Goal: Task Accomplishment & Management: Manage account settings

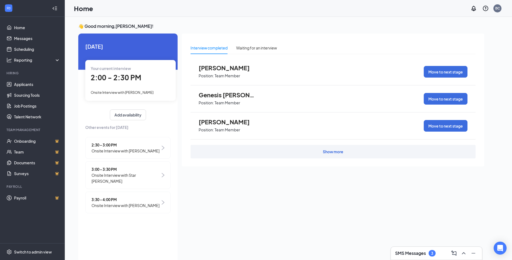
click at [150, 85] on div "Your current interview 2:00 - 2:30 PM Onsite Interview with [PERSON_NAME]" at bounding box center [130, 80] width 90 height 40
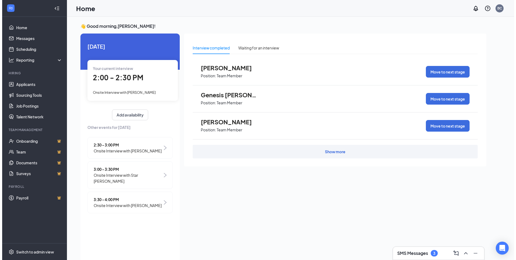
scroll to position [2, 0]
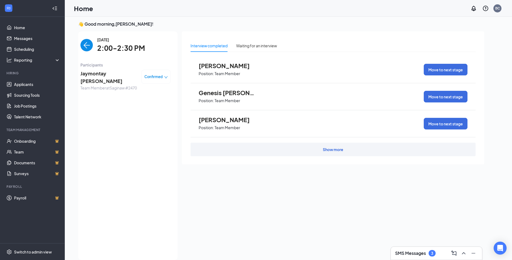
click at [157, 77] on span "Confirmed" at bounding box center [153, 76] width 18 height 5
click at [145, 111] on span "Mark as no-show" at bounding box center [141, 110] width 30 height 6
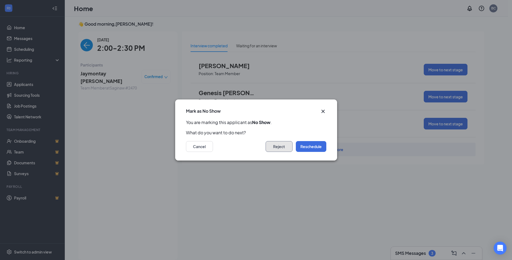
click at [277, 145] on button "Reject" at bounding box center [279, 146] width 27 height 11
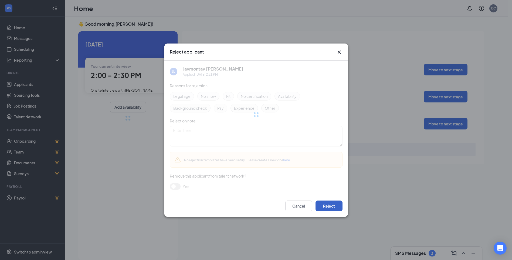
click at [329, 204] on button "Reject" at bounding box center [329, 205] width 27 height 11
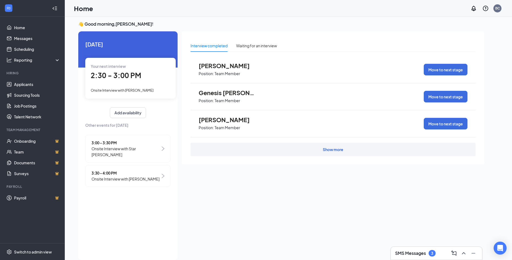
click at [129, 90] on span "Onsite Interview with [PERSON_NAME]" at bounding box center [122, 90] width 63 height 4
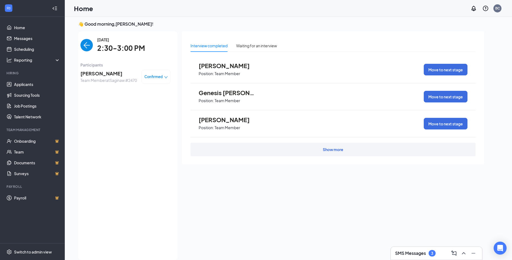
click at [102, 72] on span "[PERSON_NAME]" at bounding box center [108, 74] width 56 height 8
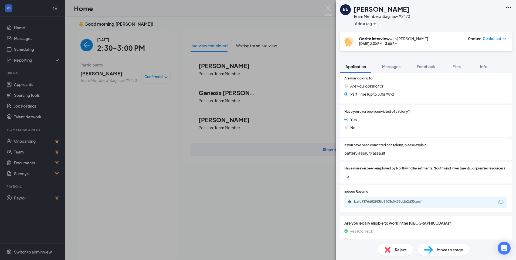
scroll to position [270, 0]
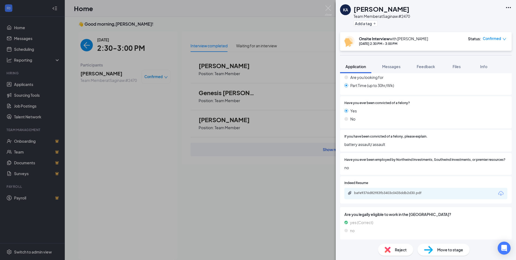
click at [293, 229] on div "KA [PERSON_NAME] Team Member at [GEOGRAPHIC_DATA] #2470 Add a tag Onsite Interv…" at bounding box center [258, 130] width 516 height 260
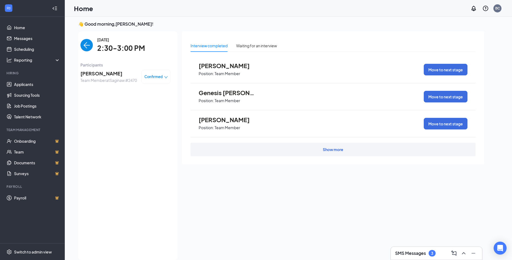
click at [83, 43] on img "back-button" at bounding box center [86, 45] width 12 height 12
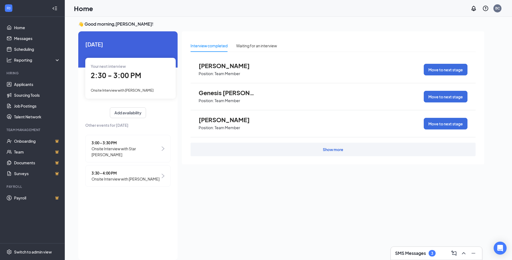
click at [143, 151] on span "Onsite Interview with Star [PERSON_NAME]" at bounding box center [125, 151] width 69 height 12
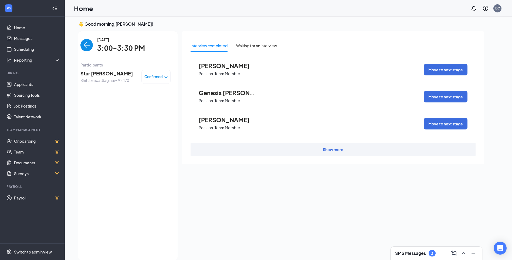
click at [86, 78] on span "Shift Lead at [GEOGRAPHIC_DATA] #2470" at bounding box center [106, 80] width 52 height 6
click at [89, 73] on span "Star [PERSON_NAME]" at bounding box center [106, 74] width 52 height 8
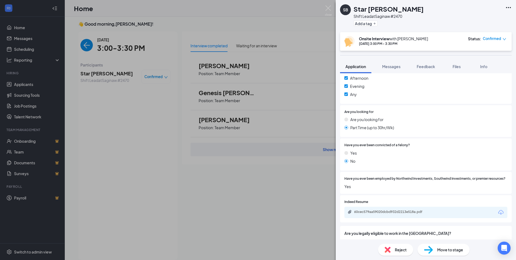
scroll to position [269, 0]
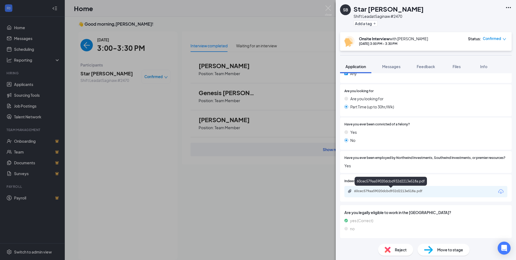
click at [377, 190] on div "60cec579aa59020dcbd932d2213e518a.pdf" at bounding box center [392, 191] width 76 height 4
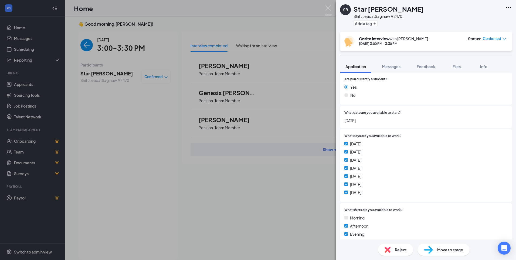
scroll to position [108, 0]
